Goal: Information Seeking & Learning: Learn about a topic

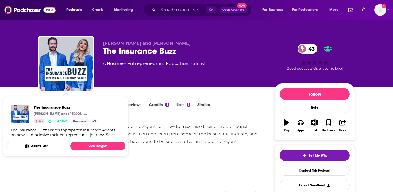
click at [148, 170] on div "Show More" at bounding box center [148, 167] width 221 height 9
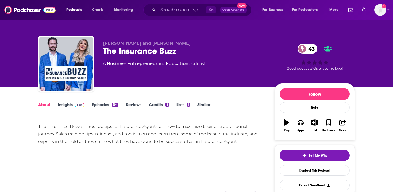
click at [73, 106] on span at bounding box center [79, 104] width 12 height 5
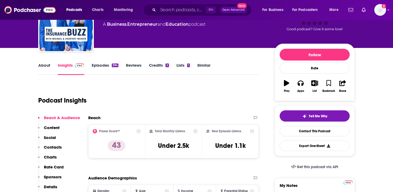
scroll to position [76, 0]
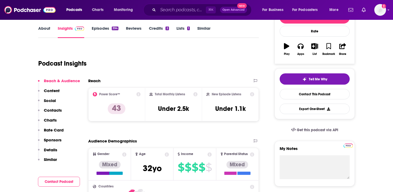
click at [59, 109] on p "Contacts" at bounding box center [53, 110] width 18 height 5
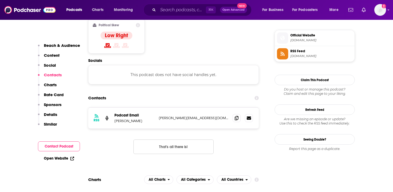
scroll to position [431, 0]
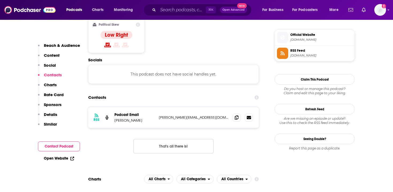
drag, startPoint x: 151, startPoint y: 104, endPoint x: 114, endPoint y: 104, distance: 36.7
click at [114, 107] on div "RSS Podcast Email [PERSON_NAME] [PERSON_NAME][EMAIL_ADDRESS][DOMAIN_NAME] [PERS…" at bounding box center [173, 117] width 171 height 21
copy p "[PERSON_NAME]"
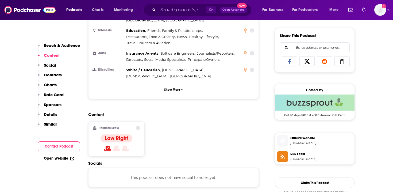
scroll to position [417, 0]
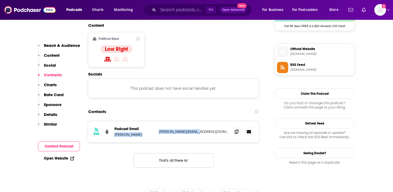
copy div "[PERSON_NAME] [PERSON_NAME][EMAIL_ADDRESS][DOMAIN_NAME]"
drag, startPoint x: 154, startPoint y: 112, endPoint x: 216, endPoint y: 112, distance: 62.1
click at [0, 0] on div "Podcast Email [PERSON_NAME] [PERSON_NAME][EMAIL_ADDRESS][DOMAIN_NAME] [PERSON_N…" at bounding box center [0, 0] width 0 height 0
click at [216, 129] on p "[PERSON_NAME][EMAIL_ADDRESS][DOMAIN_NAME]" at bounding box center [194, 131] width 70 height 5
click at [237, 127] on span at bounding box center [237, 131] width 8 height 8
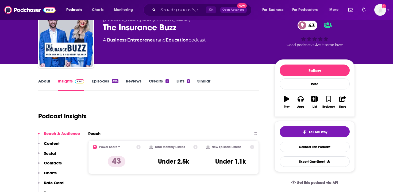
scroll to position [0, 0]
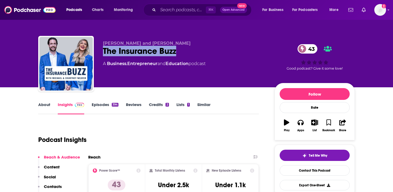
drag, startPoint x: 102, startPoint y: 51, endPoint x: 180, endPoint y: 49, distance: 77.9
click at [180, 49] on div "[PERSON_NAME] and [PERSON_NAME] The Insurance Buzz 43 A Business , Entrepreneur…" at bounding box center [196, 65] width 317 height 58
copy h2 "The Insurance Buzz"
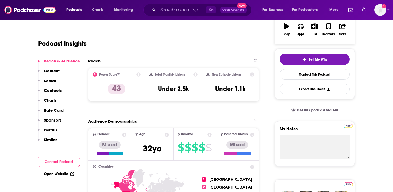
scroll to position [14, 0]
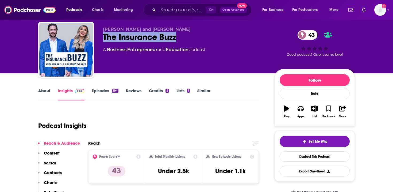
click at [39, 92] on link "About" at bounding box center [44, 94] width 12 height 12
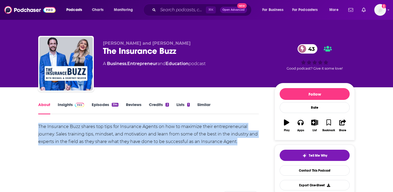
copy div "The Insurance Buzz shares top tips for Insurance Agents on how to maximize thei…"
drag, startPoint x: 32, startPoint y: 126, endPoint x: 249, endPoint y: 139, distance: 217.4
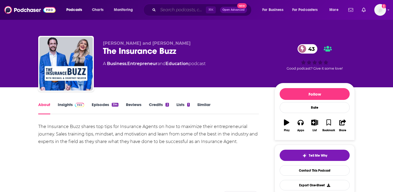
click at [174, 7] on input "Search podcasts, credits, & more..." at bounding box center [182, 10] width 48 height 9
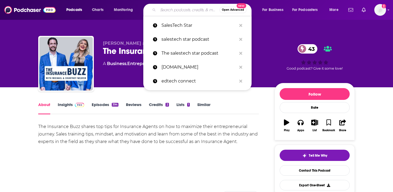
paste input "The Voice of Insurance"
type input "The Voice of Insurance"
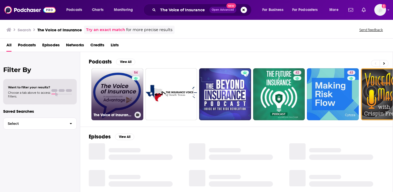
click at [113, 91] on link "54 The Voice of Insurance" at bounding box center [117, 94] width 52 height 52
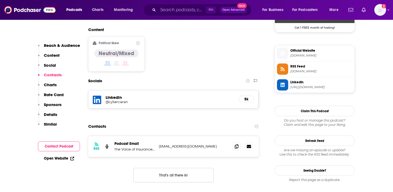
scroll to position [416, 0]
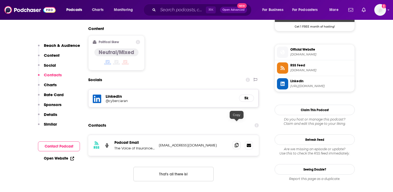
click at [235, 143] on icon at bounding box center [237, 145] width 4 height 4
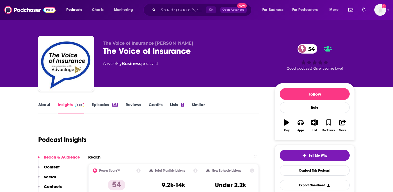
scroll to position [49, 0]
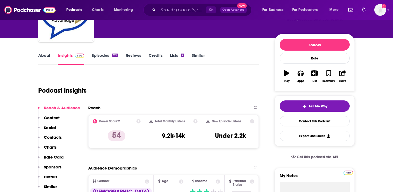
click at [44, 59] on link "About" at bounding box center [44, 59] width 12 height 12
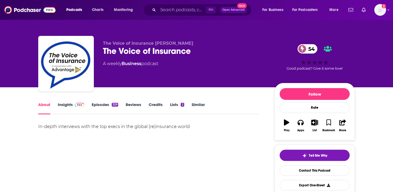
click at [76, 105] on img at bounding box center [79, 105] width 9 height 4
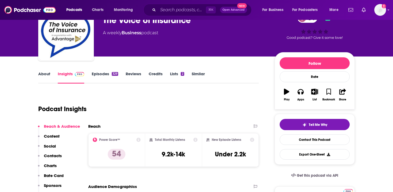
click at [55, 136] on p "Content" at bounding box center [52, 135] width 16 height 5
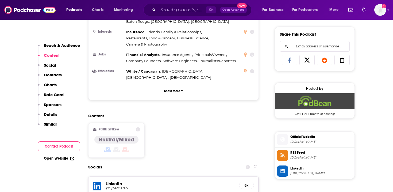
scroll to position [347, 0]
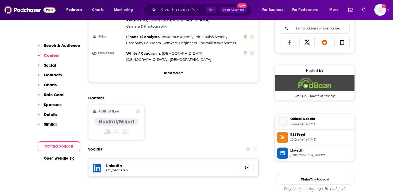
click at [55, 160] on link "Open Website" at bounding box center [59, 158] width 30 height 5
click at [53, 76] on p "Contacts" at bounding box center [53, 74] width 18 height 5
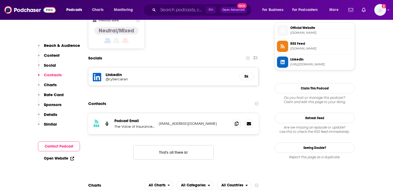
scroll to position [429, 0]
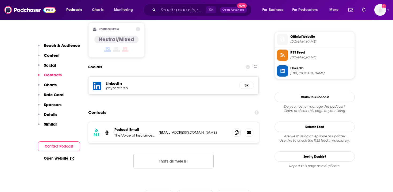
click at [65, 157] on link "Open Website" at bounding box center [59, 158] width 30 height 5
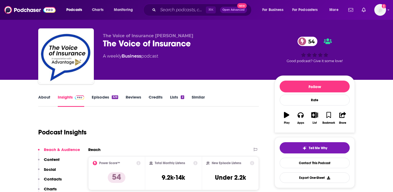
scroll to position [0, 0]
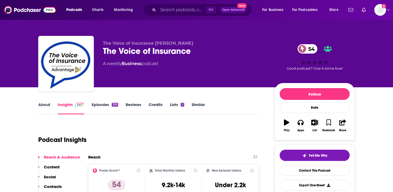
click at [112, 104] on div "329" at bounding box center [115, 105] width 6 height 4
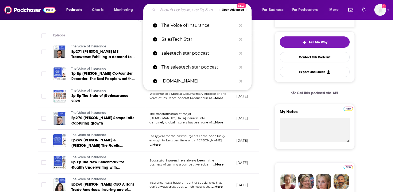
click at [186, 10] on input "Search podcasts, credits, & more..." at bounding box center [189, 10] width 62 height 9
paste input "The Insurance Podcast"
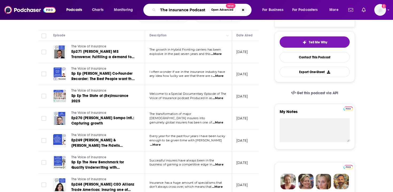
type input "The Insurance Podcast"
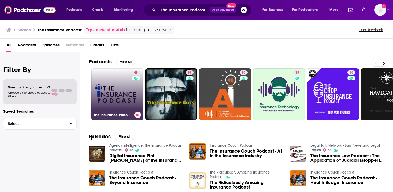
click at [108, 109] on link "48 The Insurance Podcast" at bounding box center [117, 94] width 52 height 52
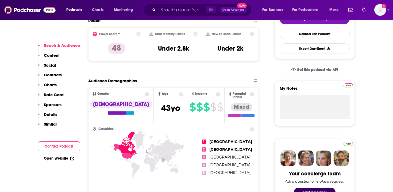
scroll to position [143, 0]
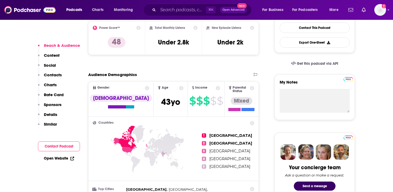
click at [59, 77] on p "Contacts" at bounding box center [53, 74] width 18 height 5
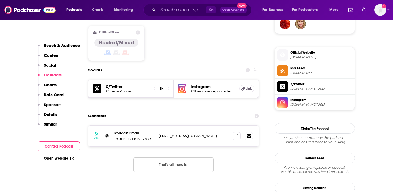
scroll to position [423, 0]
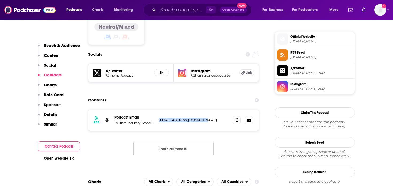
drag, startPoint x: 211, startPoint y: 102, endPoint x: 159, endPoint y: 100, distance: 52.0
click at [159, 110] on div "RSS Podcast Email Tourism Industry Association of Ontario [EMAIL_ADDRESS][DOMAI…" at bounding box center [173, 120] width 171 height 21
copy p "[EMAIL_ADDRESS][DOMAIN_NAME]"
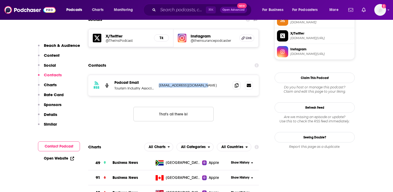
scroll to position [470, 0]
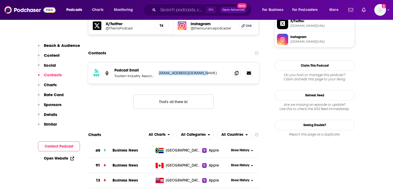
copy p "[EMAIL_ADDRESS][DOMAIN_NAME]"
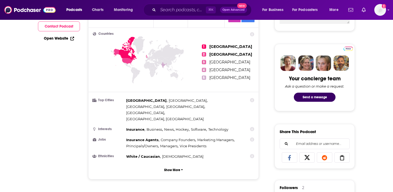
scroll to position [0, 0]
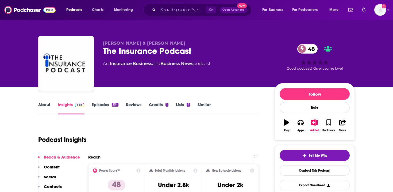
click at [102, 110] on link "Episodes 254" at bounding box center [105, 108] width 27 height 12
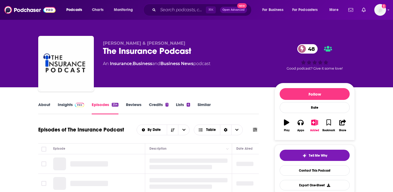
scroll to position [45, 0]
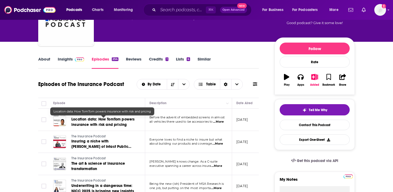
click at [128, 122] on link "Location data: How TomTom powers insurance with risk and pricing" at bounding box center [103, 122] width 64 height 11
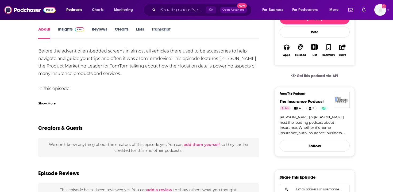
scroll to position [64, 0]
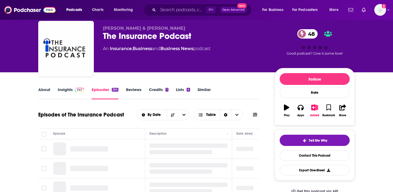
scroll to position [47, 0]
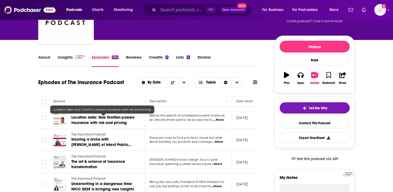
click at [92, 120] on link "Location data: How TomTom powers insurance with risk and pricing" at bounding box center [103, 120] width 64 height 11
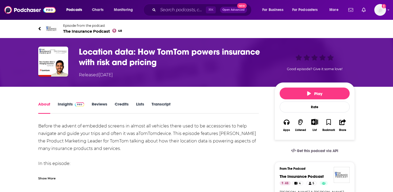
click at [116, 56] on h1 "Location data: How TomTom powers insurance with risk and pricing" at bounding box center [172, 57] width 187 height 21
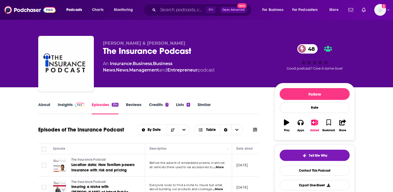
click at [59, 105] on link "Insights" at bounding box center [71, 108] width 26 height 12
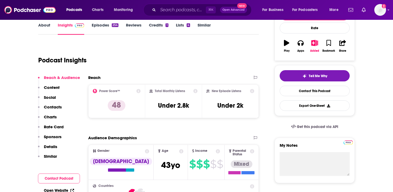
scroll to position [97, 0]
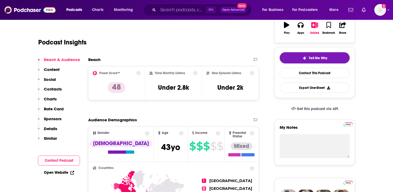
click at [61, 162] on button "Contact Podcast" at bounding box center [59, 160] width 42 height 10
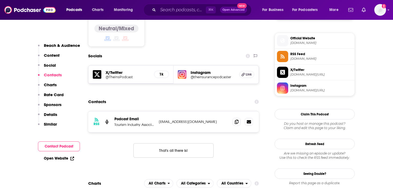
scroll to position [423, 0]
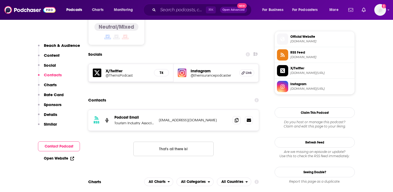
click at [58, 159] on link "Open Website" at bounding box center [59, 158] width 30 height 5
click at [170, 9] on input "Search podcasts, credits, & more..." at bounding box center [182, 10] width 48 height 9
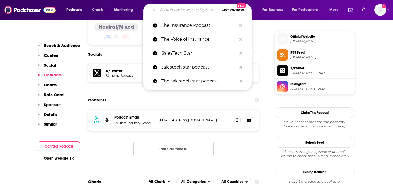
paste input "The Leadership in Insurance Podcast"
type input "The Leadership in Insurance Podcast"
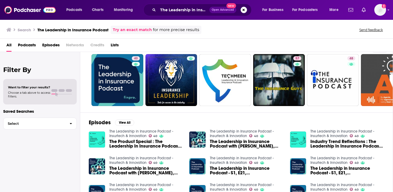
scroll to position [17, 0]
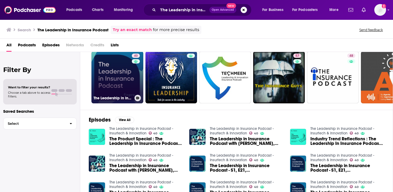
click at [113, 76] on link "40 The Leadership in Insurance Podcast - Insurtech & Innovation" at bounding box center [117, 77] width 52 height 52
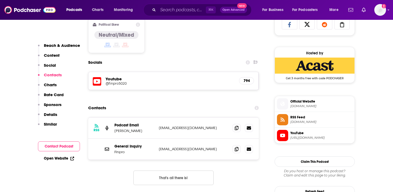
scroll to position [404, 0]
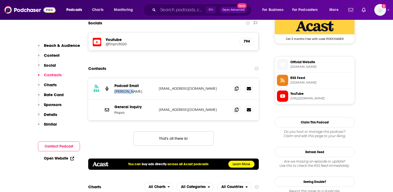
drag, startPoint x: 115, startPoint y: 91, endPoint x: 134, endPoint y: 91, distance: 18.7
click at [134, 91] on p "[PERSON_NAME]" at bounding box center [135, 91] width 40 height 5
copy p "[PERSON_NAME]"
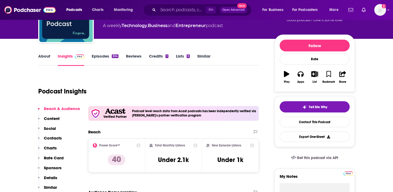
scroll to position [48, 0]
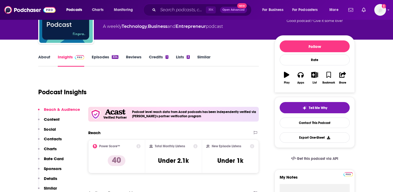
click at [104, 59] on link "Episodes 334" at bounding box center [105, 60] width 27 height 12
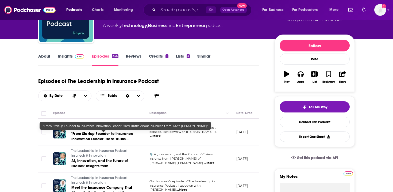
click at [112, 137] on link ""From Startup Founder to Insurance Innovation Leader: Hard Truths About InsurTe…" at bounding box center [103, 136] width 64 height 11
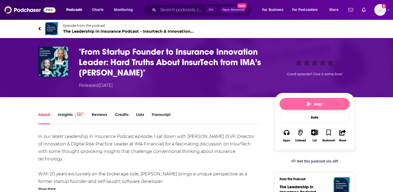
click at [296, 99] on button "Play" at bounding box center [315, 104] width 70 height 12
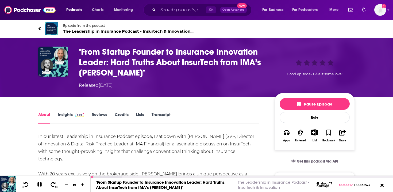
click at [75, 117] on span at bounding box center [79, 114] width 9 height 5
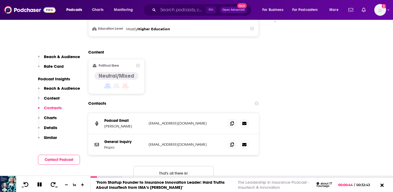
scroll to position [507, 0]
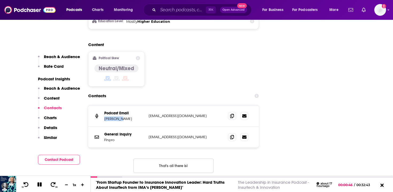
drag, startPoint x: 104, startPoint y: 118, endPoint x: 124, endPoint y: 118, distance: 20.3
click at [124, 118] on div "Podcast Email [PERSON_NAME] [EMAIL_ADDRESS][DOMAIN_NAME] [EMAIL_ADDRESS][DOMAIN…" at bounding box center [173, 115] width 171 height 21
copy p "[PERSON_NAME]"
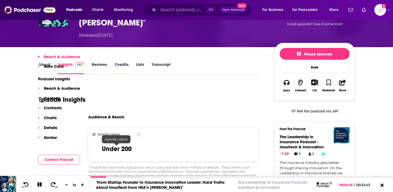
scroll to position [164, 0]
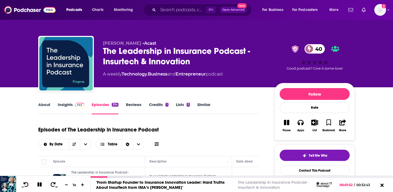
click at [49, 102] on link "About" at bounding box center [44, 108] width 12 height 12
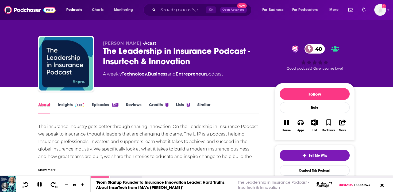
click at [57, 106] on div "About" at bounding box center [48, 108] width 20 height 12
click at [71, 104] on link "Insights" at bounding box center [71, 108] width 26 height 12
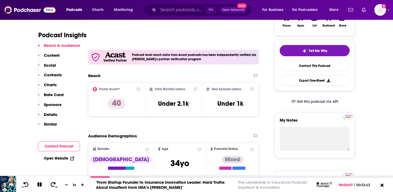
scroll to position [190, 0]
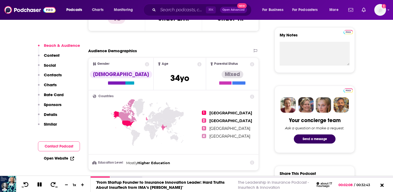
click at [54, 76] on p "Contacts" at bounding box center [53, 74] width 18 height 5
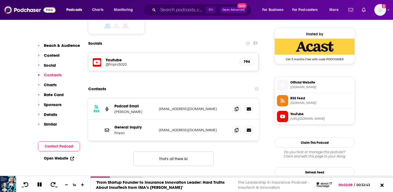
scroll to position [393, 0]
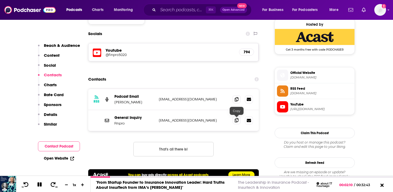
click at [238, 121] on icon at bounding box center [237, 120] width 4 height 4
click at [161, 13] on input "Search podcasts, credits, & more..." at bounding box center [182, 10] width 48 height 9
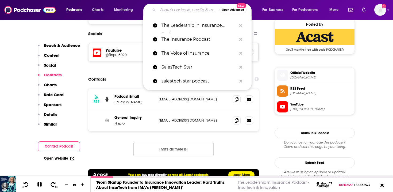
paste input "FNO: InsureTech"
type input "FNO: InsureTech"
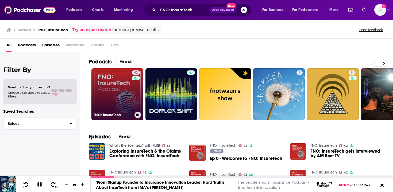
click at [120, 90] on link "42 FNO: InsureTech" at bounding box center [117, 94] width 52 height 52
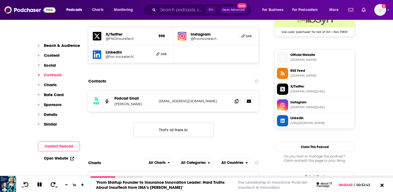
scroll to position [478, 0]
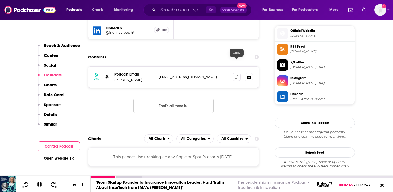
click at [237, 75] on icon at bounding box center [237, 77] width 4 height 4
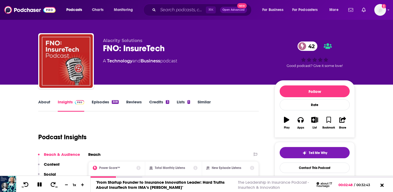
scroll to position [55, 0]
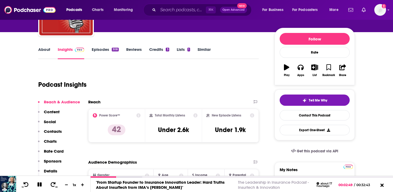
click at [108, 52] on link "Episodes 308" at bounding box center [105, 53] width 27 height 12
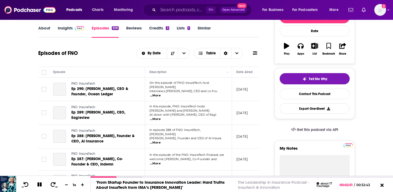
scroll to position [75, 0]
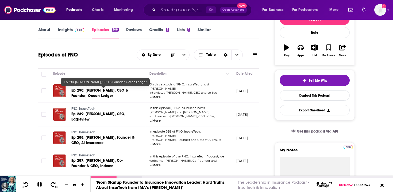
click at [112, 91] on span "Ep 290: [PERSON_NAME], CEO & Founder, Ocean Ledger" at bounding box center [99, 93] width 57 height 10
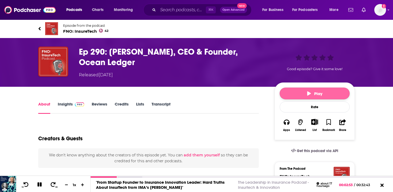
click at [300, 91] on button "Play" at bounding box center [315, 93] width 70 height 12
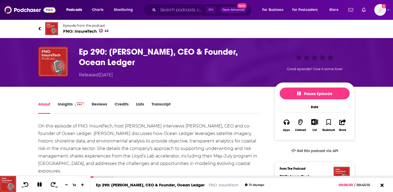
click at [69, 104] on link "Insights" at bounding box center [71, 107] width 26 height 12
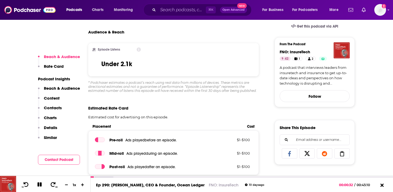
scroll to position [151, 0]
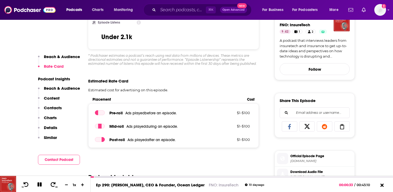
click at [54, 107] on p "Contacts" at bounding box center [53, 107] width 18 height 5
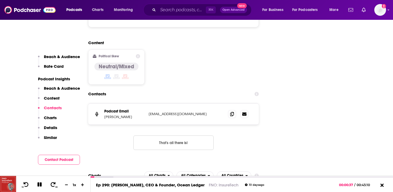
scroll to position [627, 0]
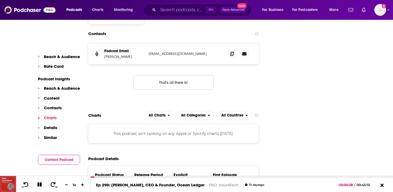
click at [55, 156] on button "Contact Podcast" at bounding box center [59, 160] width 42 height 10
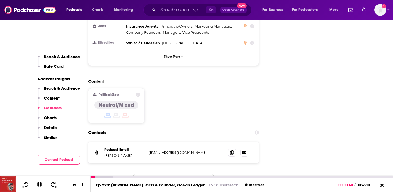
scroll to position [510, 0]
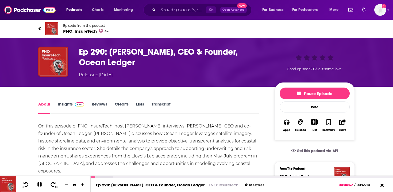
click at [41, 30] on link "Episode from the podcast FNO: InsureTech 42" at bounding box center [117, 28] width 158 height 13
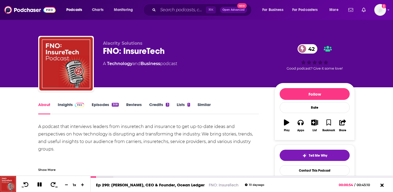
click at [64, 104] on link "Insights" at bounding box center [71, 108] width 26 height 12
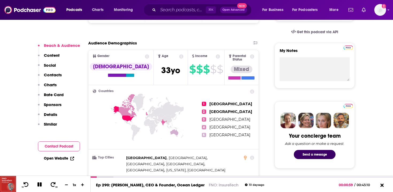
scroll to position [175, 0]
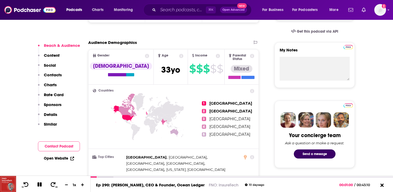
click at [67, 161] on div "Open Website" at bounding box center [59, 158] width 42 height 10
click at [68, 159] on link "Open Website" at bounding box center [59, 158] width 30 height 5
click at [174, 6] on input "Search podcasts, credits, & more..." at bounding box center [182, 10] width 48 height 9
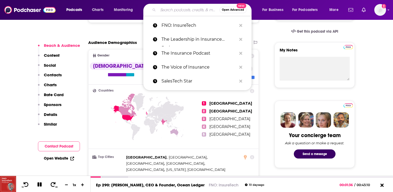
paste input "Business of Insurance Podcast"
type input "Business of Insurance Podcast"
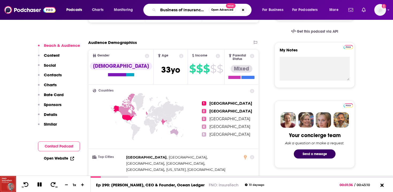
scroll to position [0, 14]
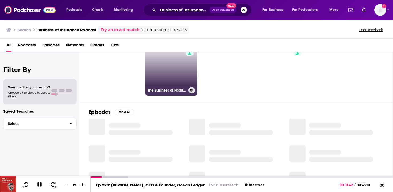
scroll to position [26, 0]
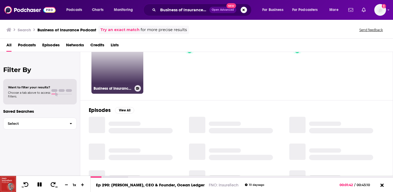
click at [129, 72] on link "Business of Insurance Podcast" at bounding box center [117, 68] width 52 height 52
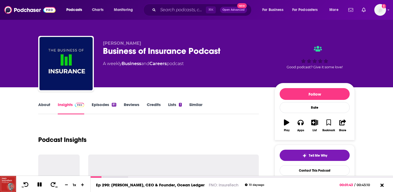
scroll to position [13, 0]
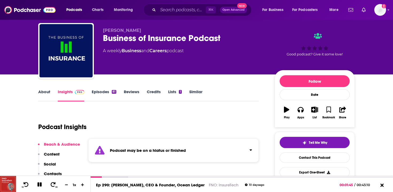
click at [105, 90] on link "Episodes 81" at bounding box center [104, 95] width 25 height 12
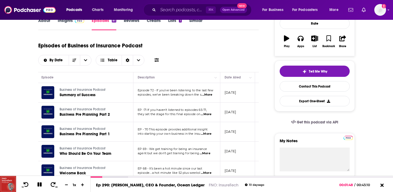
scroll to position [0, 12]
click at [159, 11] on input "Search podcasts, credits, & more..." at bounding box center [182, 10] width 48 height 9
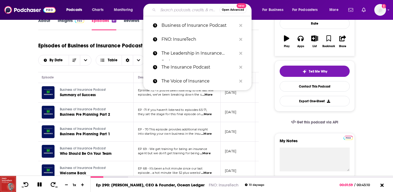
paste input "The InsurTech Geek Podcast"
type input "The InsurTech Geek Podcast"
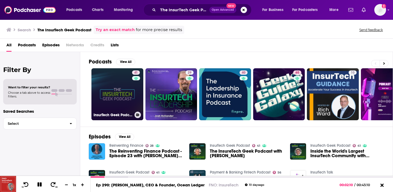
click at [122, 100] on link "41 InsurTech Geek Podcast" at bounding box center [117, 94] width 52 height 52
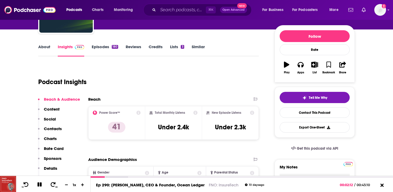
scroll to position [73, 0]
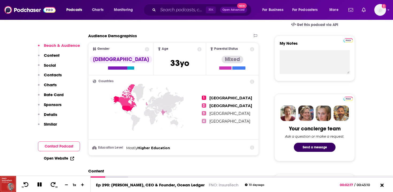
click at [62, 147] on button "Contact Podcast" at bounding box center [59, 146] width 42 height 10
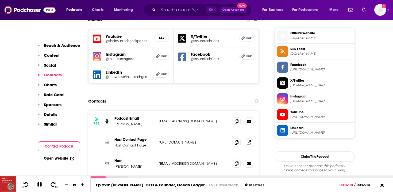
scroll to position [406, 0]
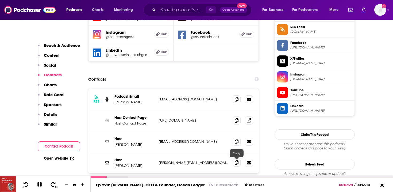
click at [235, 163] on icon at bounding box center [237, 162] width 4 height 4
click at [68, 159] on link "Open Website" at bounding box center [59, 158] width 30 height 5
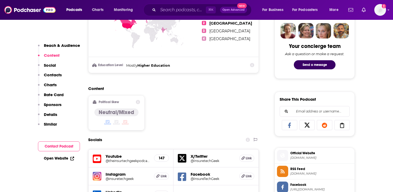
scroll to position [291, 0]
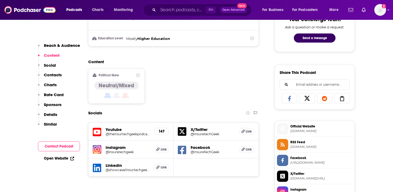
click at [55, 146] on button "Contact Podcast" at bounding box center [59, 146] width 42 height 10
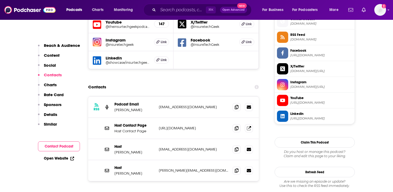
scroll to position [406, 0]
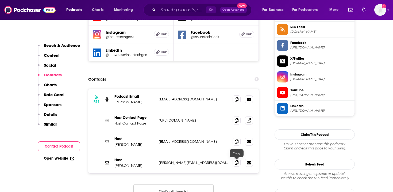
click at [235, 163] on icon at bounding box center [237, 162] width 4 height 4
click at [156, 10] on div "⌘ K Open Advanced New" at bounding box center [197, 10] width 108 height 12
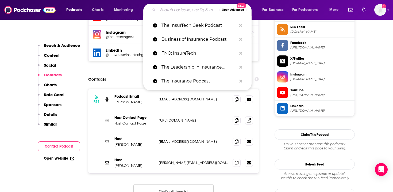
click at [166, 10] on input "Search podcasts, credits, & more..." at bounding box center [189, 10] width 62 height 9
paste input "Insurance Uncut"
type input "Insurance Uncut"
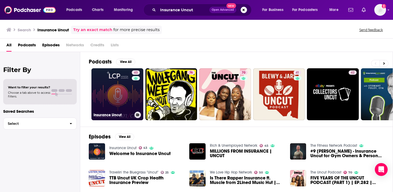
click at [120, 97] on link "43 Insurance Uncut" at bounding box center [117, 94] width 52 height 52
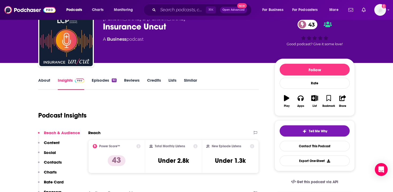
scroll to position [68, 0]
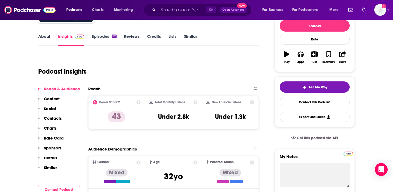
click at [57, 187] on button "Contact Podcast" at bounding box center [59, 190] width 42 height 10
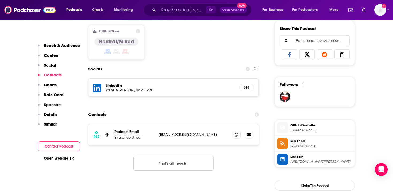
scroll to position [370, 0]
